Goal: Find specific page/section: Find specific page/section

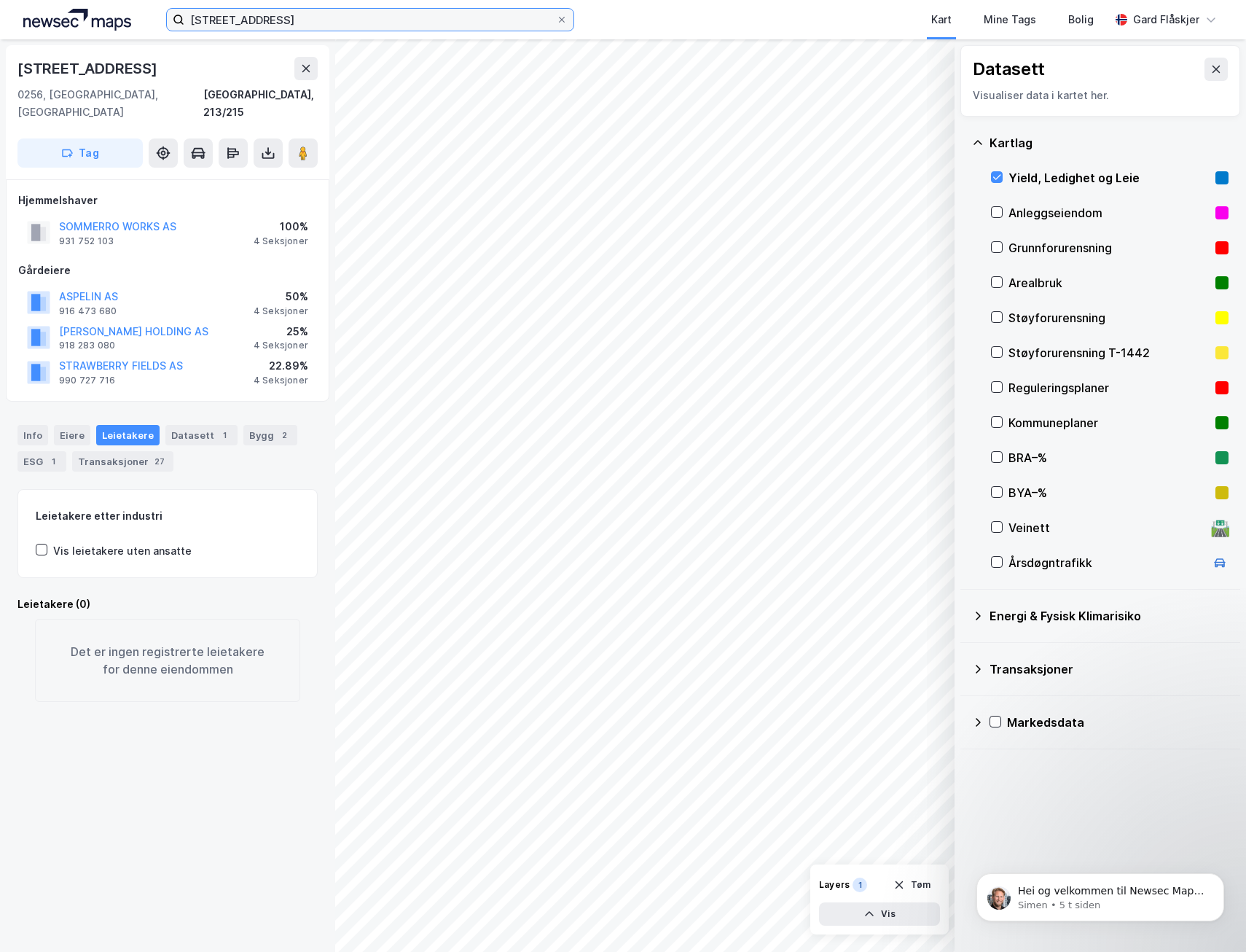
click at [314, 19] on input "[STREET_ADDRESS]" at bounding box center [370, 20] width 371 height 22
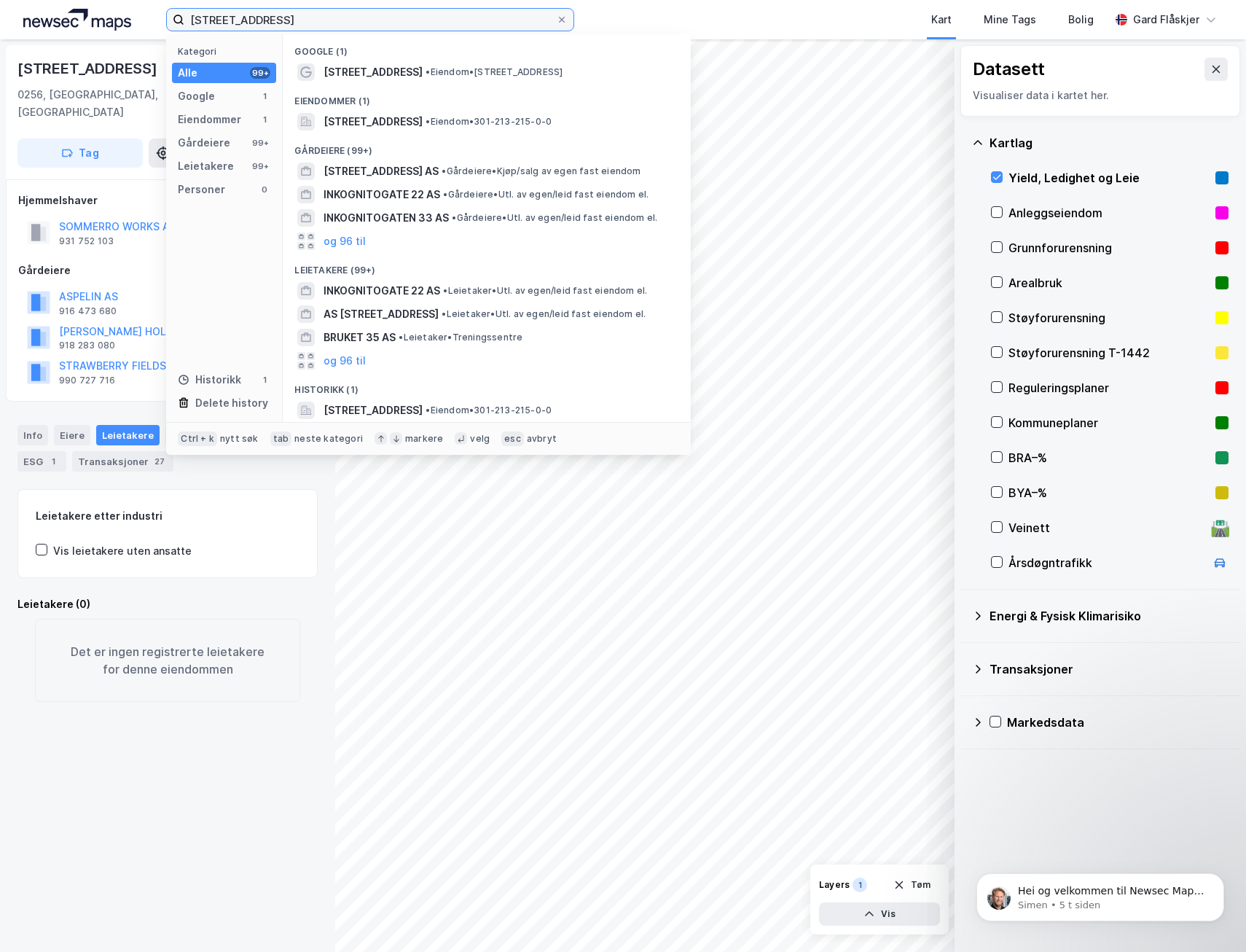
click at [314, 19] on input "[STREET_ADDRESS]" at bounding box center [370, 20] width 371 height 22
click at [402, 25] on input "[STREET_ADDRESS]" at bounding box center [370, 20] width 371 height 22
click at [402, 25] on input "[STREET_ADDRESS]" at bounding box center [370, 20] width 371 height 22
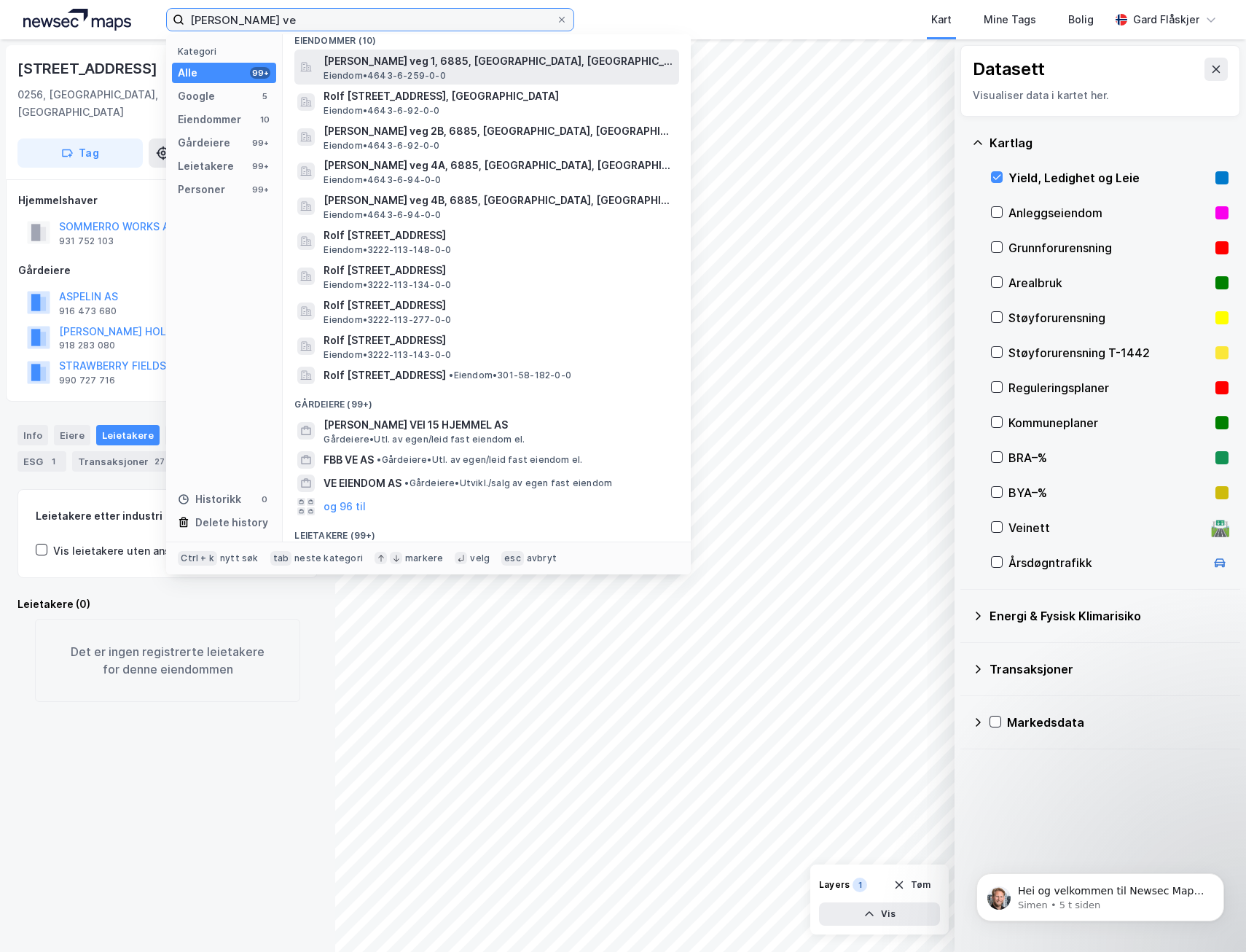
scroll to position [146, 0]
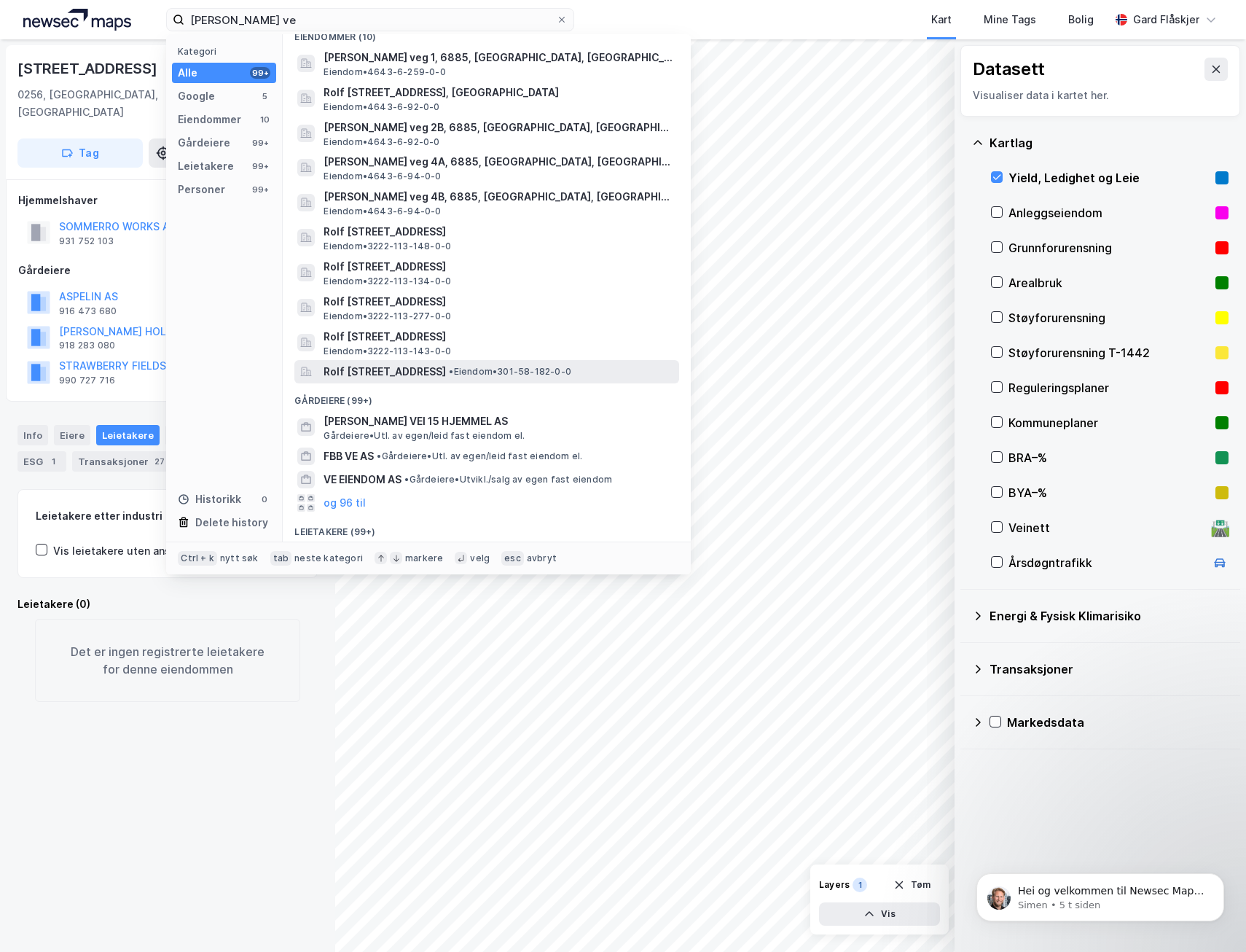
click at [559, 364] on div "Rolf [STREET_ADDRESS] • Eiendom • 301-58-182-0-0" at bounding box center [499, 371] width 353 height 17
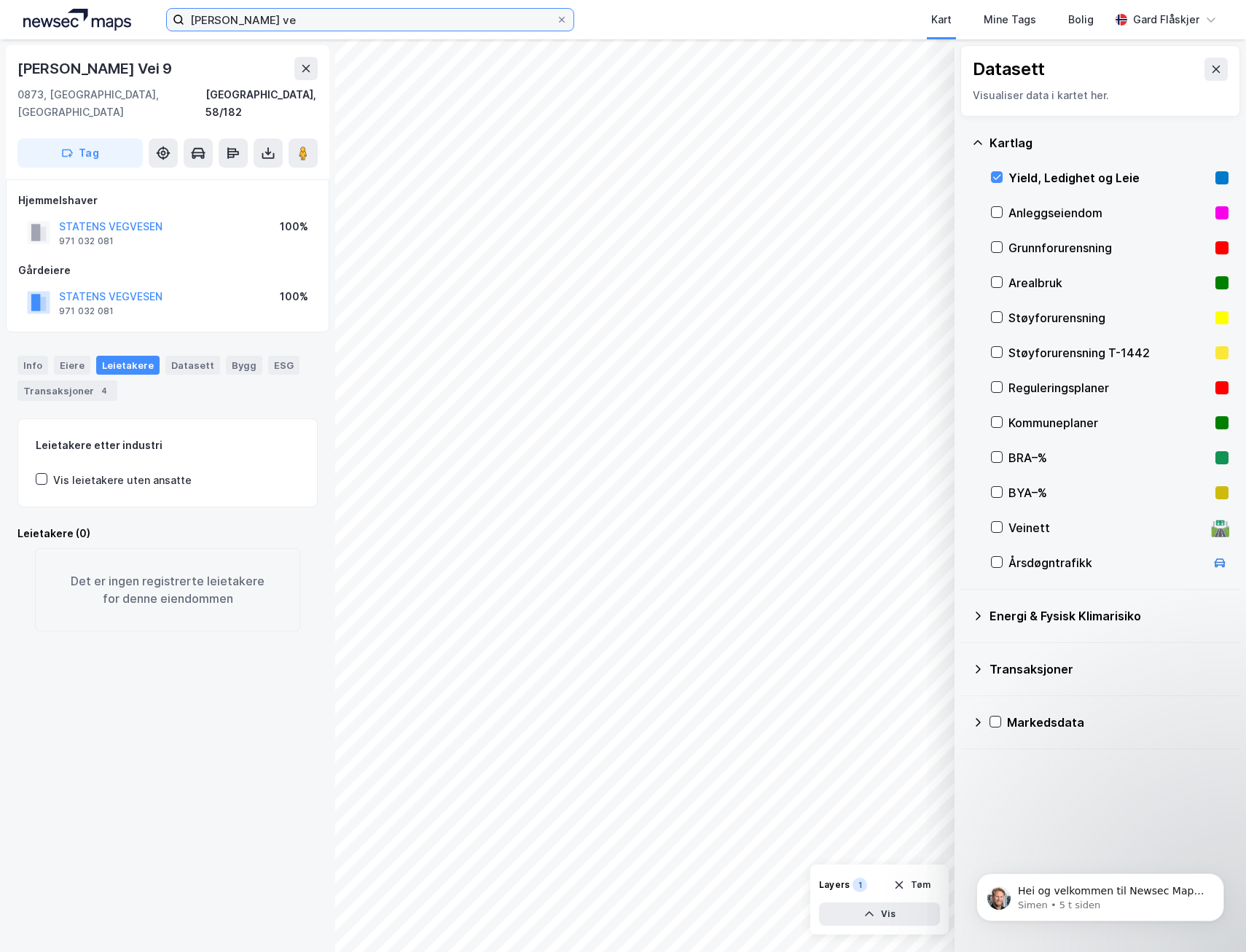
click at [324, 24] on input "[PERSON_NAME] ve" at bounding box center [370, 20] width 371 height 22
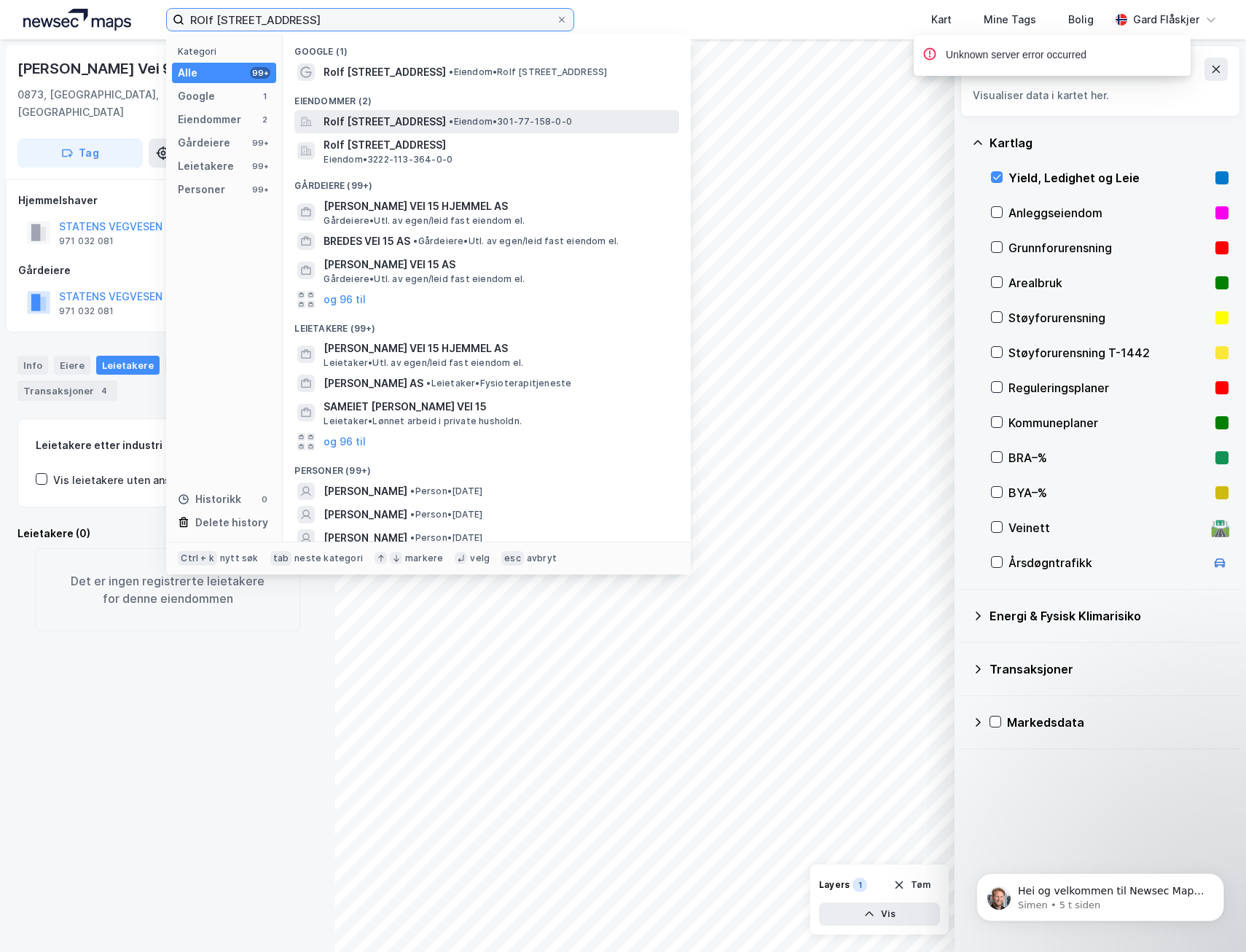
type input "ROlf [STREET_ADDRESS]"
click at [446, 116] on span "Rolf [STREET_ADDRESS]" at bounding box center [384, 121] width 123 height 17
